Goal: Unclear

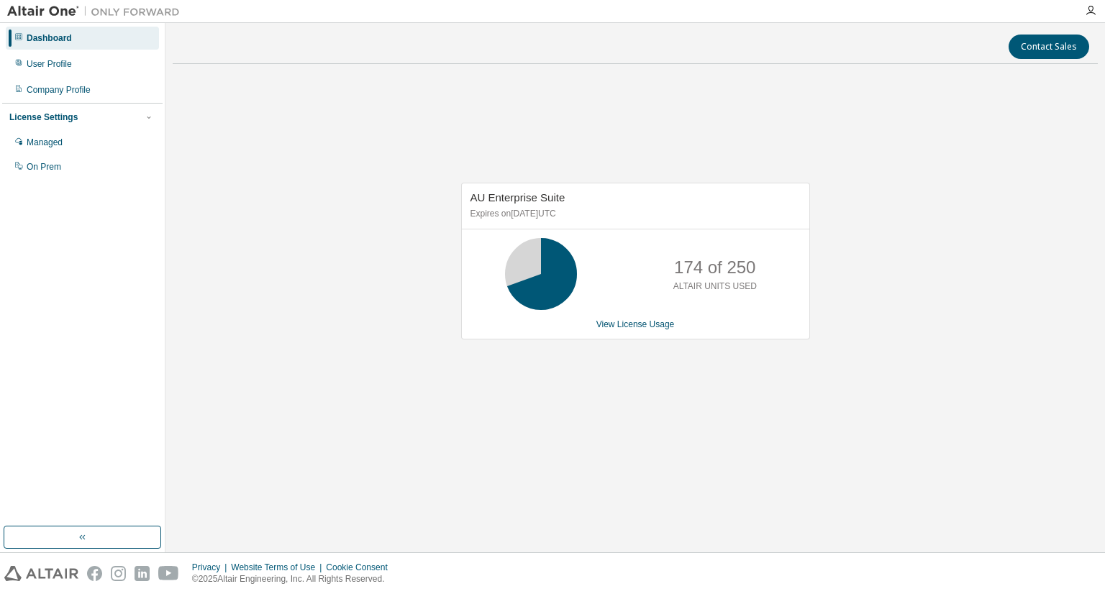
click at [988, 259] on div "AU Enterprise Suite Expires on [DATE] UTC 174 of 250 ALTAIR UNITS USED View Lic…" at bounding box center [635, 269] width 925 height 386
click at [906, 344] on div "AU Enterprise Suite Expires on [DATE] UTC 174 of 250 ALTAIR UNITS USED View Lic…" at bounding box center [635, 269] width 925 height 386
